Goal: Information Seeking & Learning: Learn about a topic

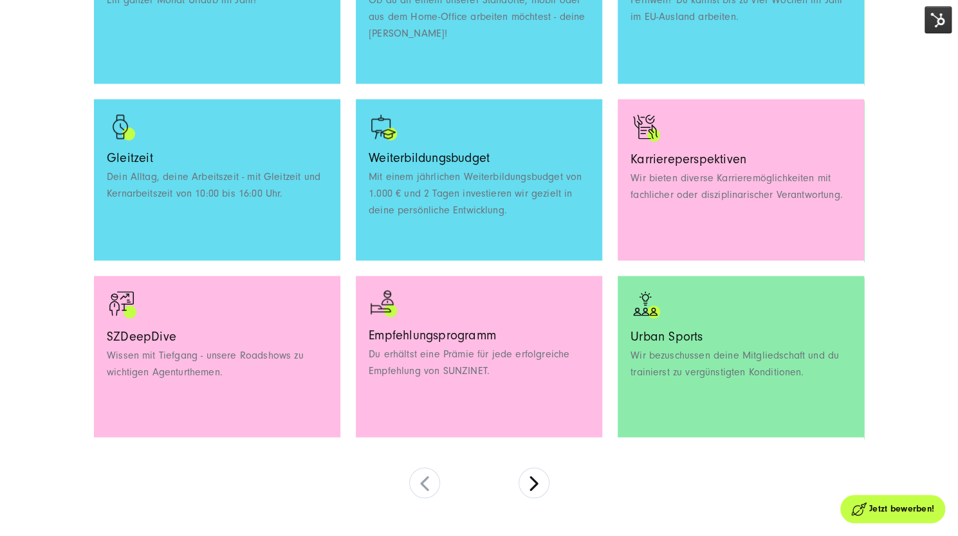
scroll to position [1124, 0]
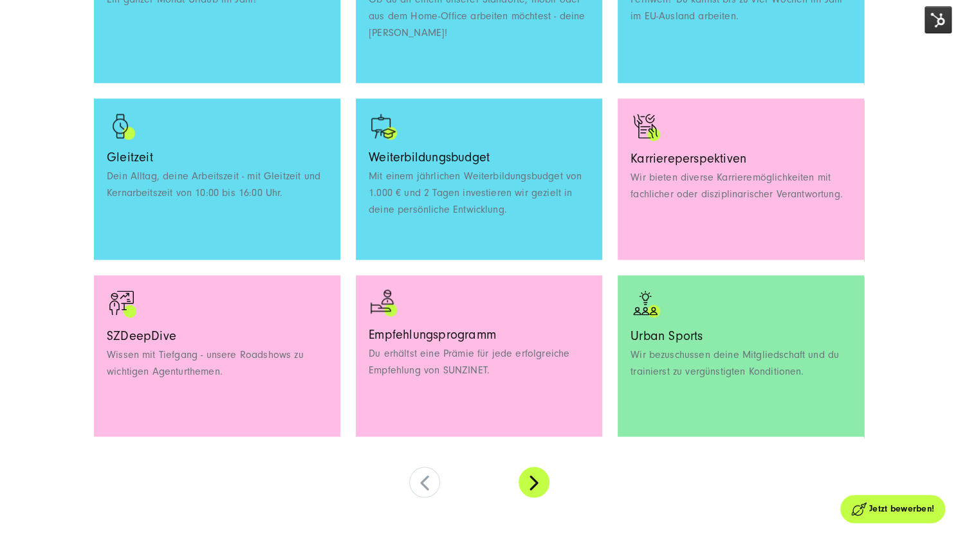
click at [531, 491] on button at bounding box center [533, 482] width 31 height 31
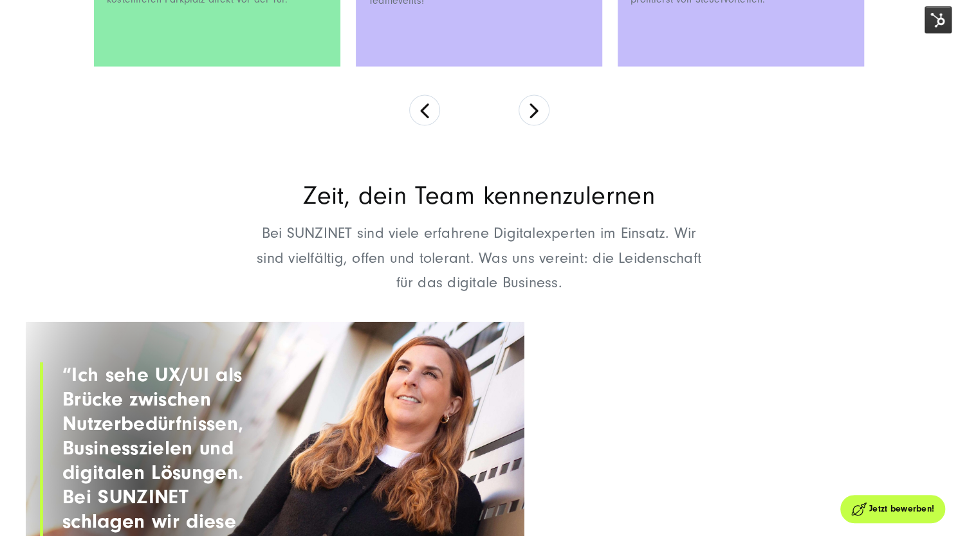
scroll to position [1500, 0]
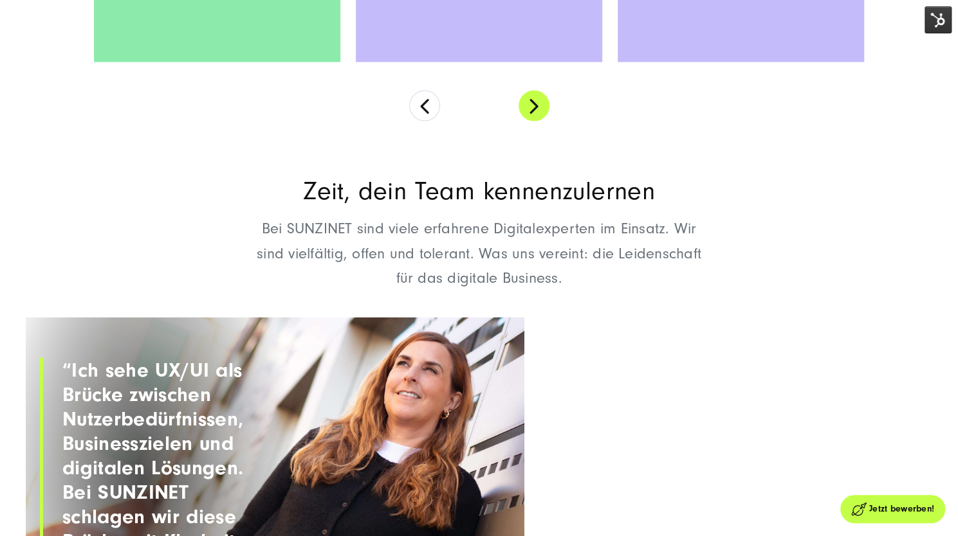
click at [533, 109] on button at bounding box center [533, 106] width 31 height 31
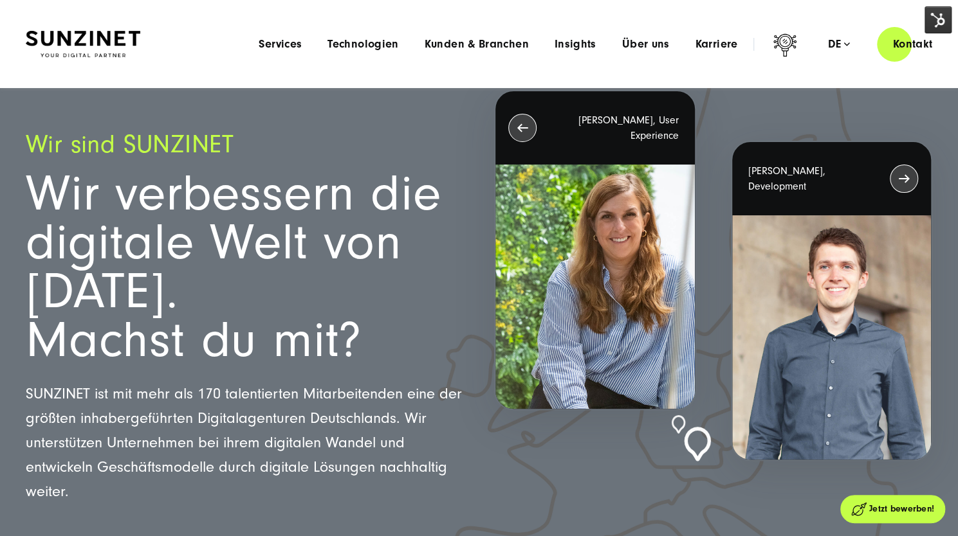
scroll to position [0, 0]
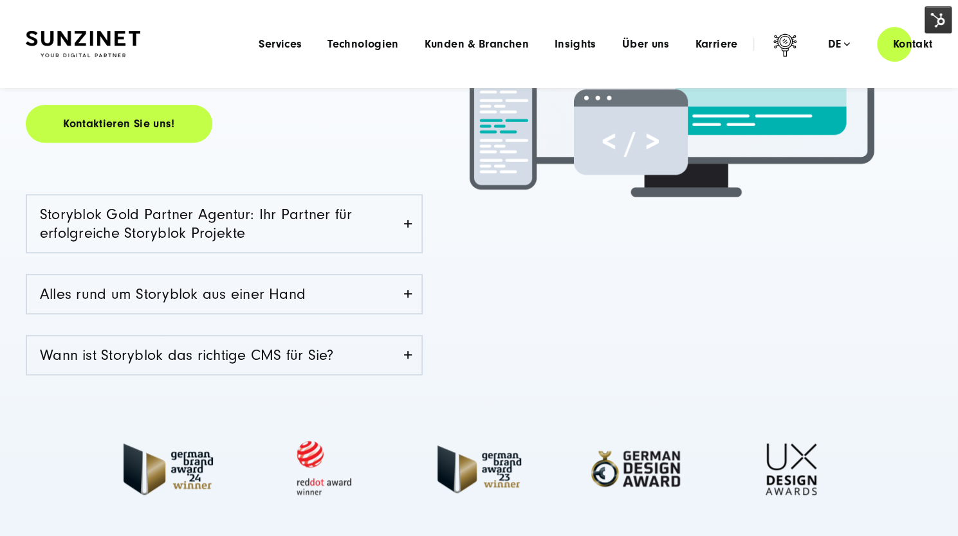
scroll to position [361, 0]
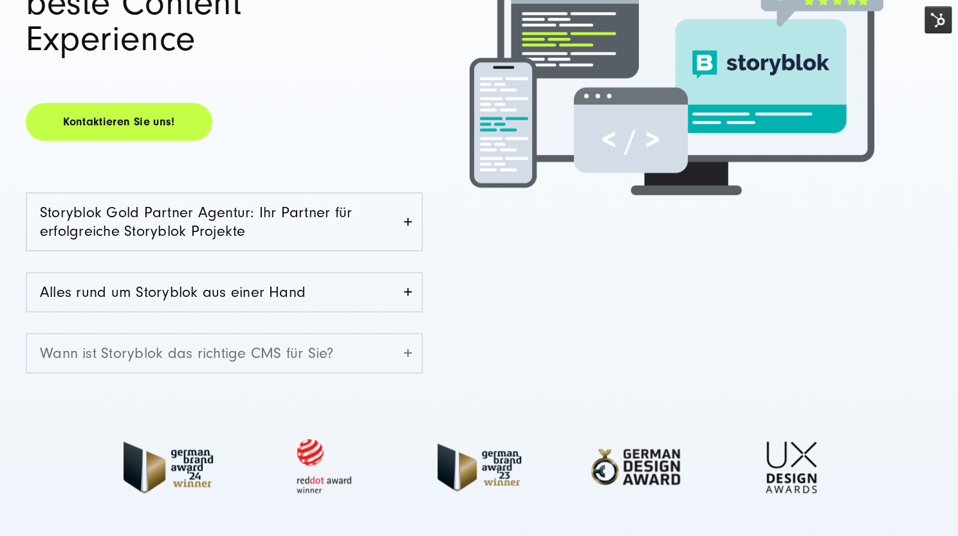
click at [233, 334] on link "Wann ist Storyblok das richtige CMS für Sie?" at bounding box center [224, 353] width 394 height 38
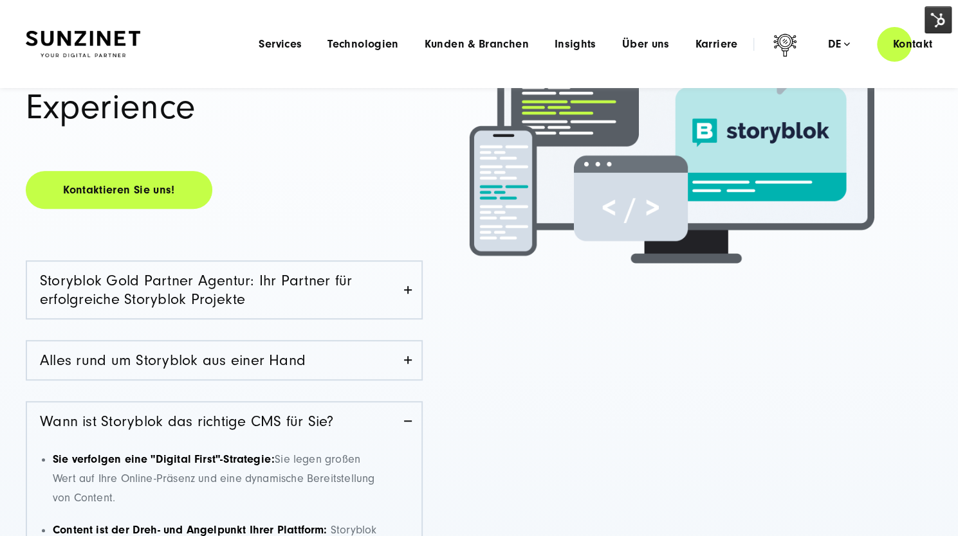
scroll to position [0, 0]
